Goal: Task Accomplishment & Management: Use online tool/utility

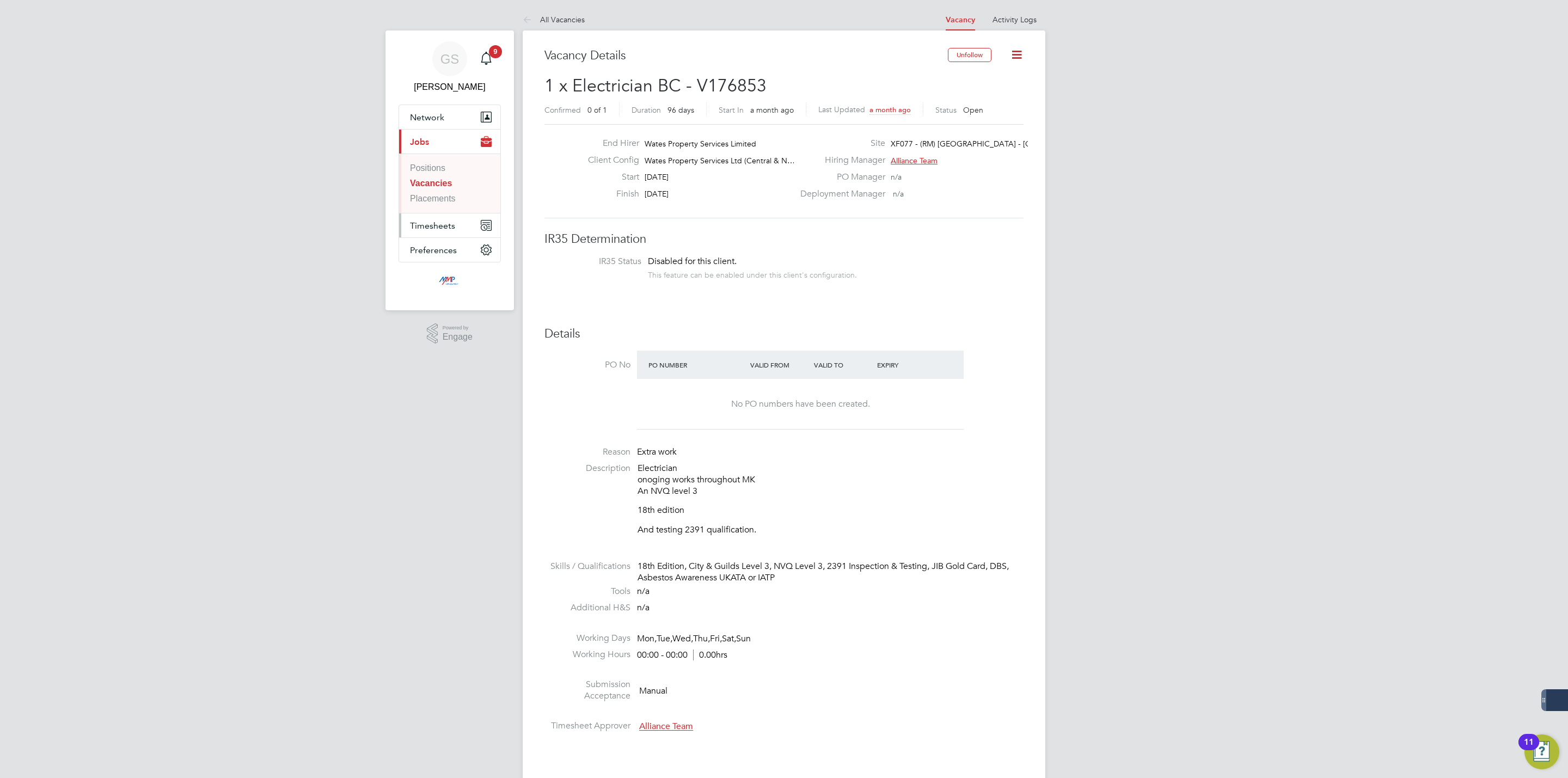
click at [454, 223] on button "Timesheets" at bounding box center [450, 225] width 101 height 24
click at [451, 191] on link "Timesheets" at bounding box center [432, 192] width 44 height 9
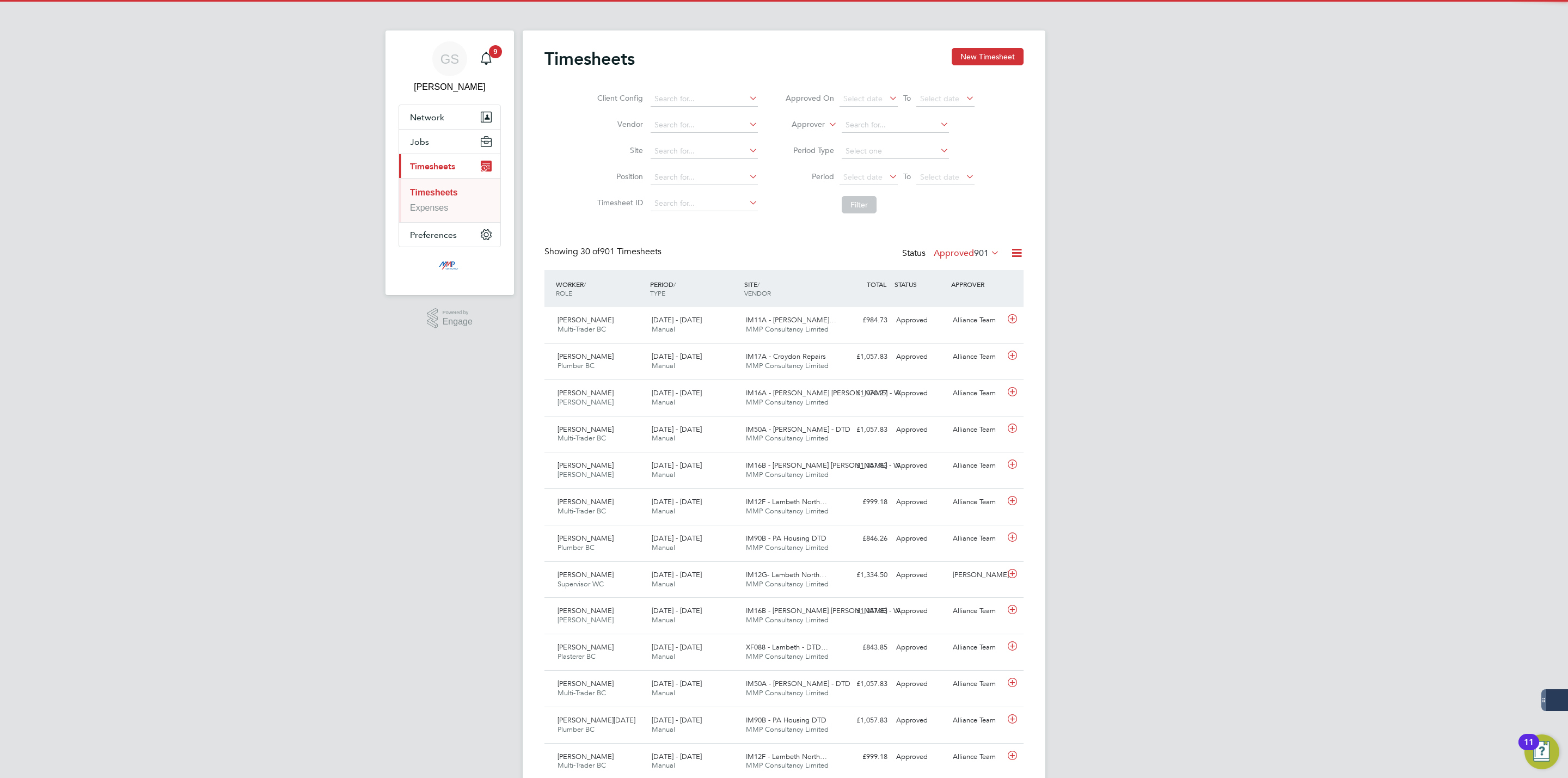
scroll to position [28, 95]
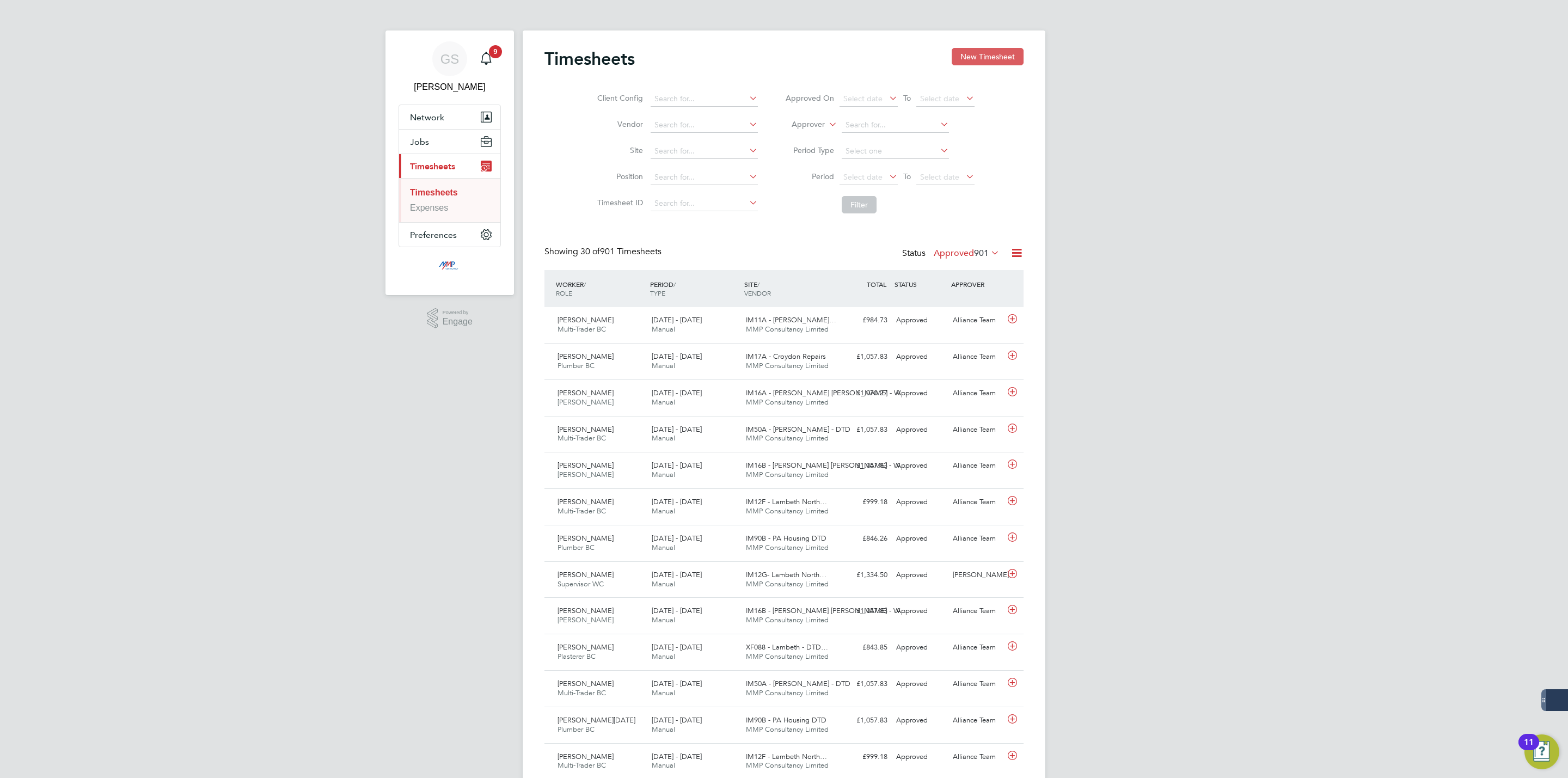
click at [978, 55] on button "New Timesheet" at bounding box center [987, 57] width 72 height 18
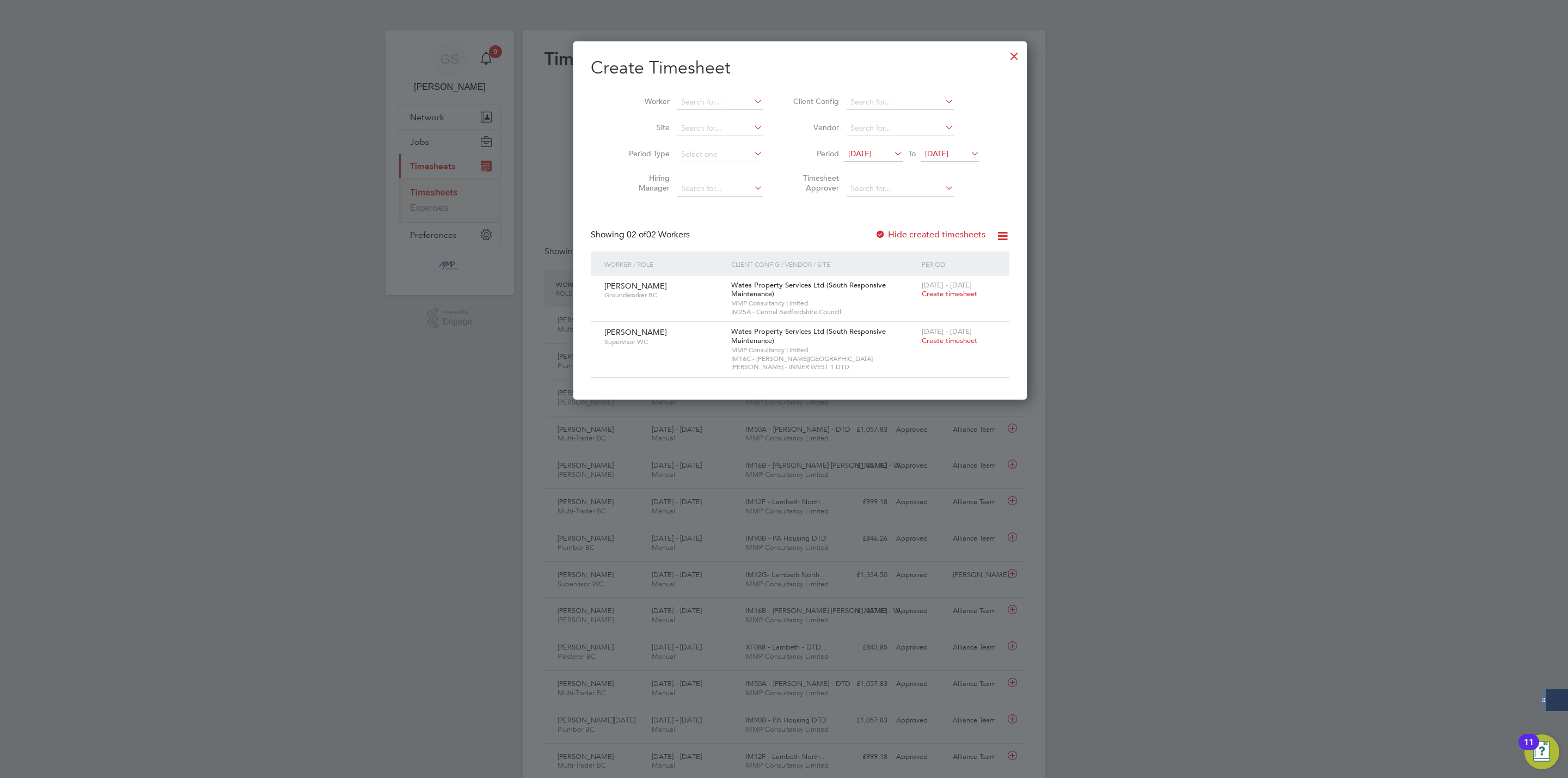
click at [1004, 55] on div at bounding box center [1014, 54] width 19 height 19
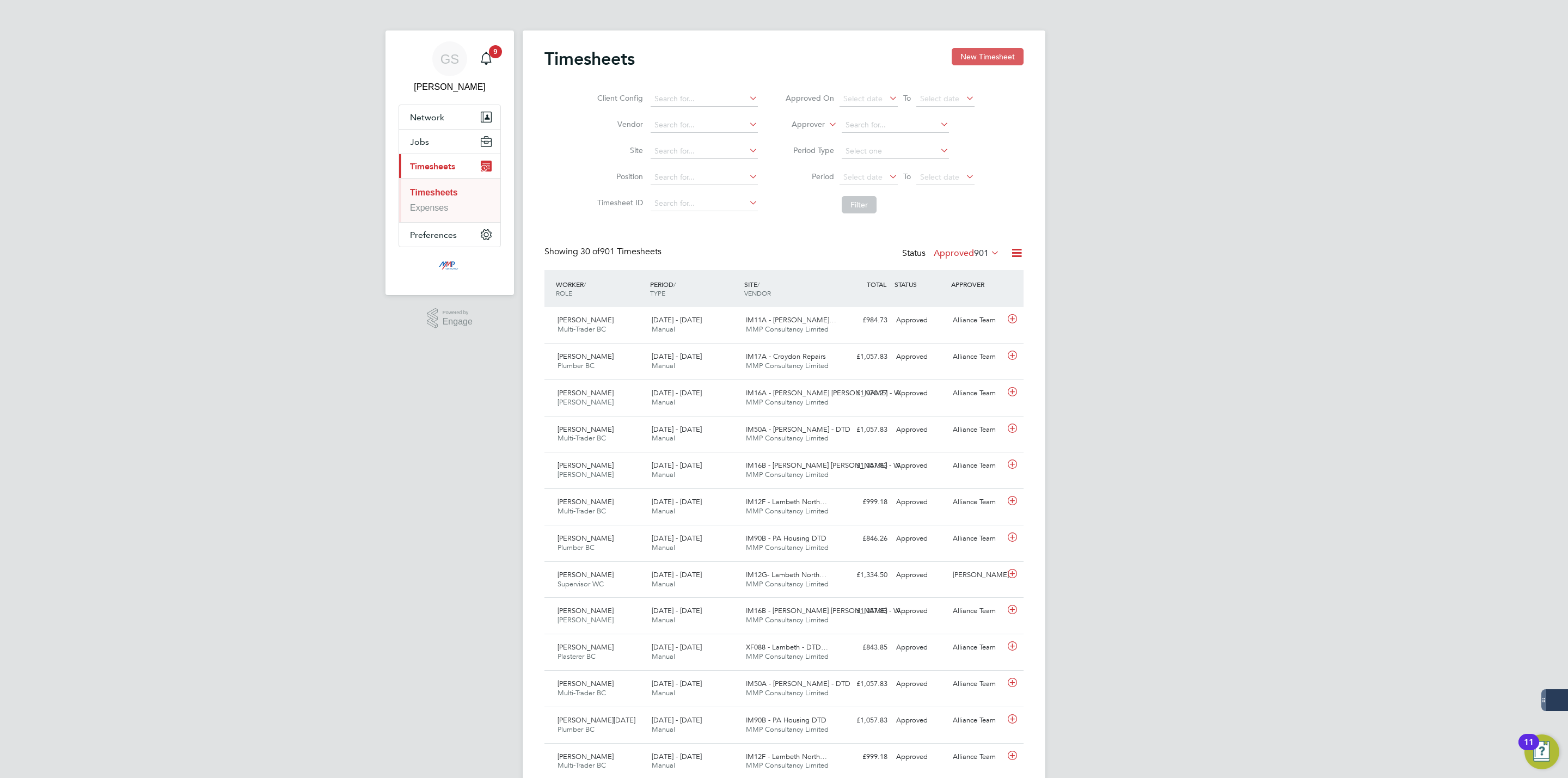
click at [978, 55] on button "New Timesheet" at bounding box center [987, 57] width 72 height 18
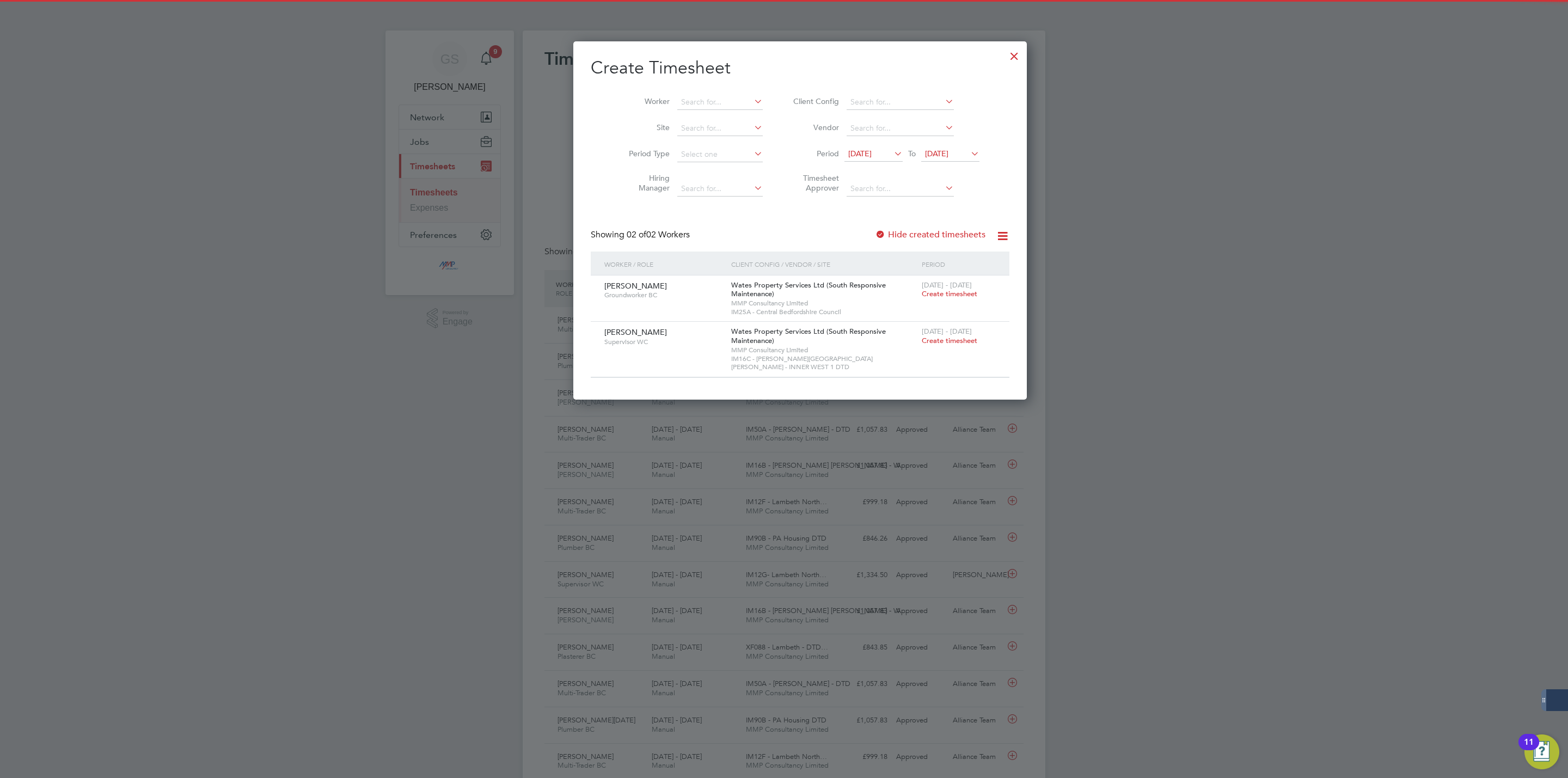
click at [898, 239] on label "Hide created timesheets" at bounding box center [930, 235] width 111 height 11
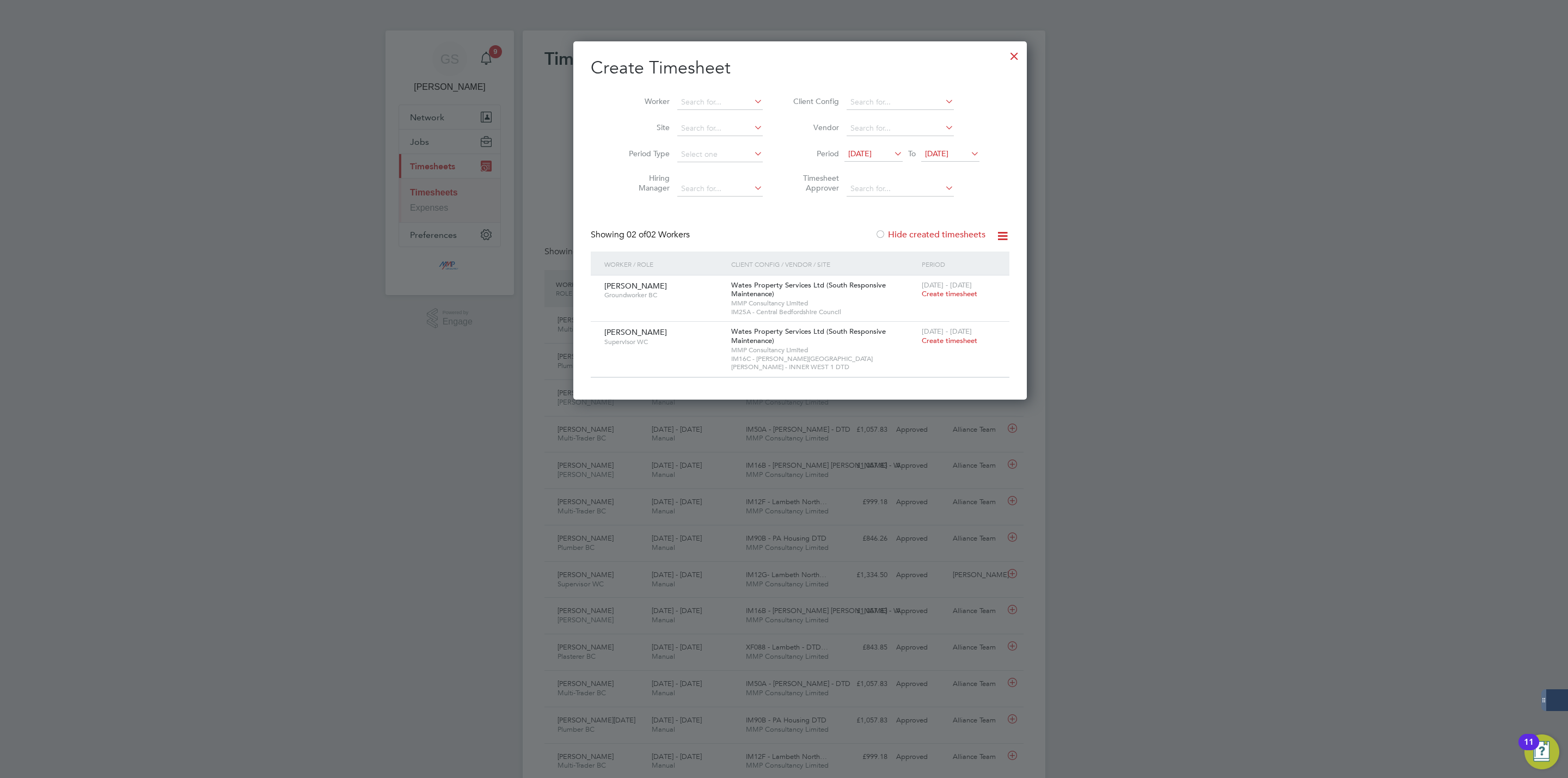
click at [898, 239] on label "Hide created timesheets" at bounding box center [930, 235] width 111 height 11
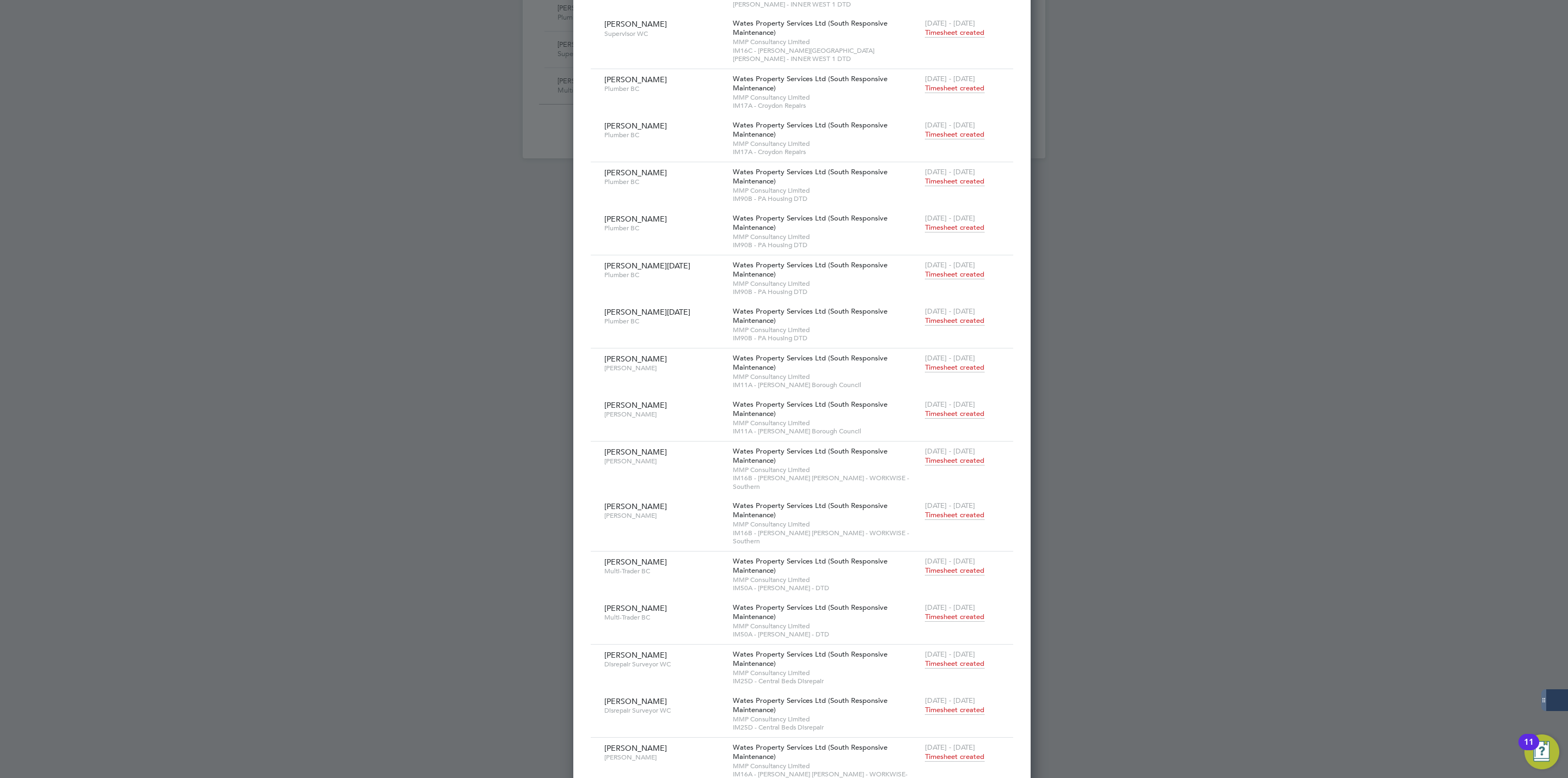
click at [350, 216] on div at bounding box center [784, 389] width 1568 height 778
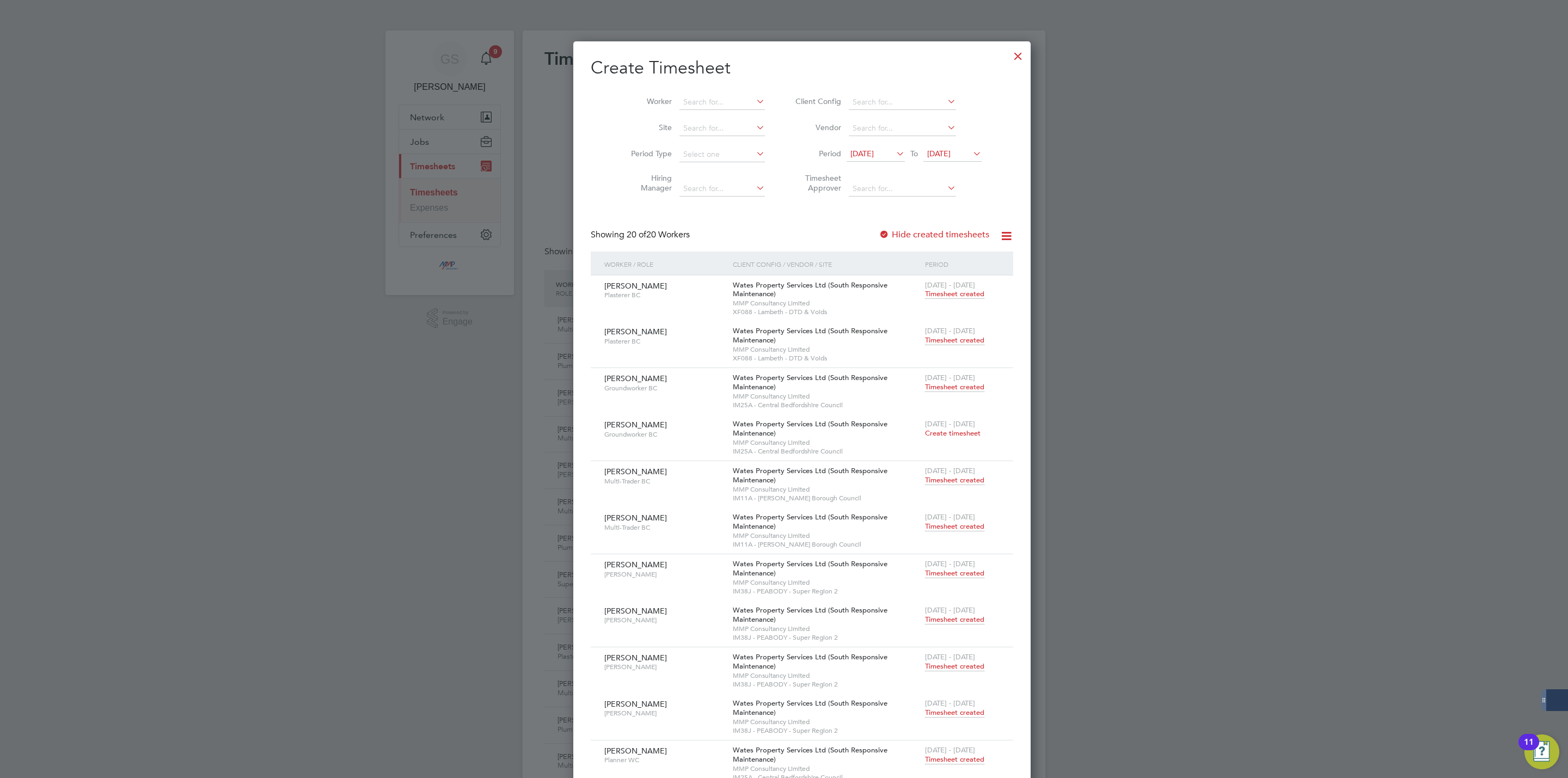
click at [1009, 55] on div at bounding box center [1018, 54] width 19 height 19
